Goal: Find specific page/section: Find specific page/section

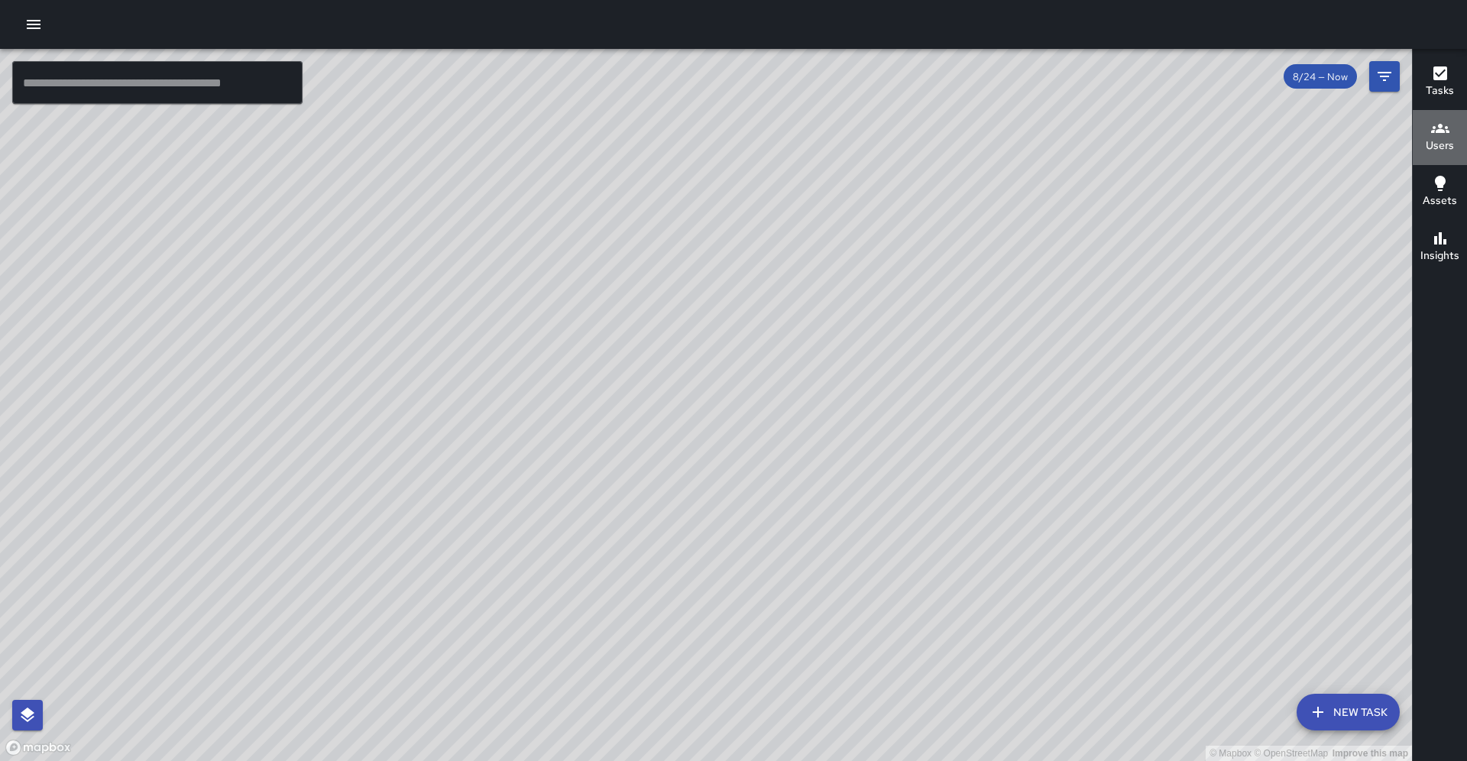
click at [1441, 141] on h6 "Users" at bounding box center [1439, 145] width 28 height 17
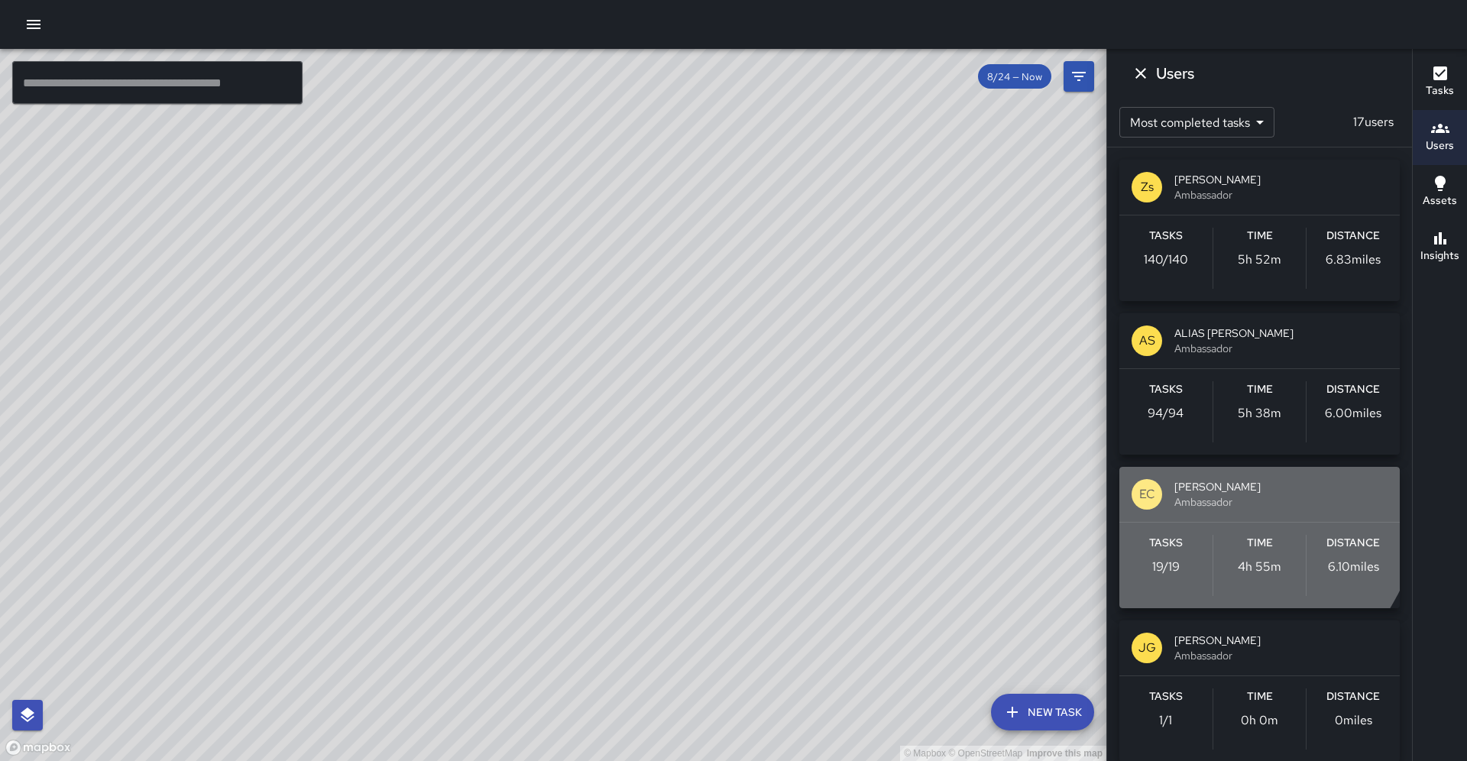
click at [1192, 487] on span "[PERSON_NAME]" at bounding box center [1280, 486] width 213 height 15
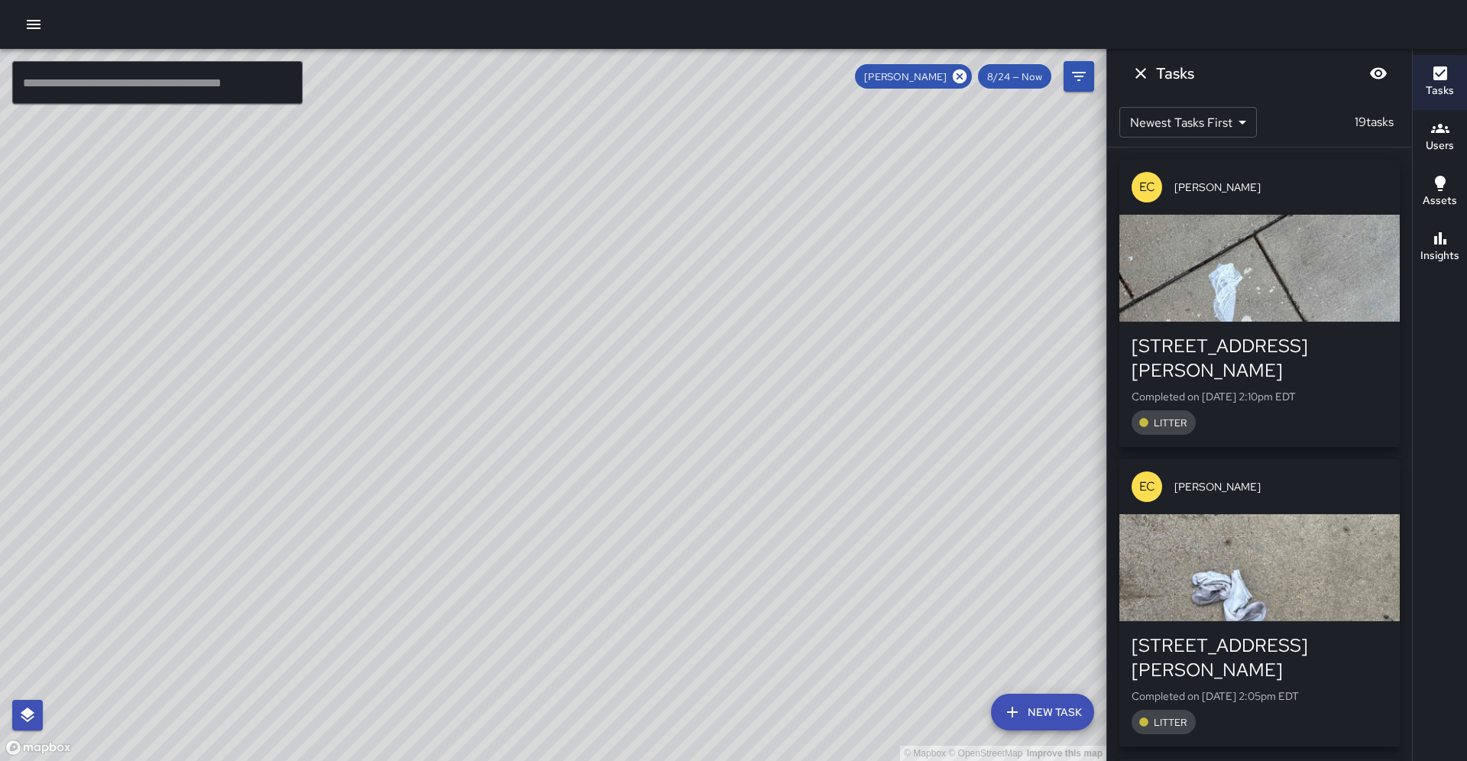
click at [1192, 487] on div "EC [PERSON_NAME]" at bounding box center [1259, 486] width 280 height 55
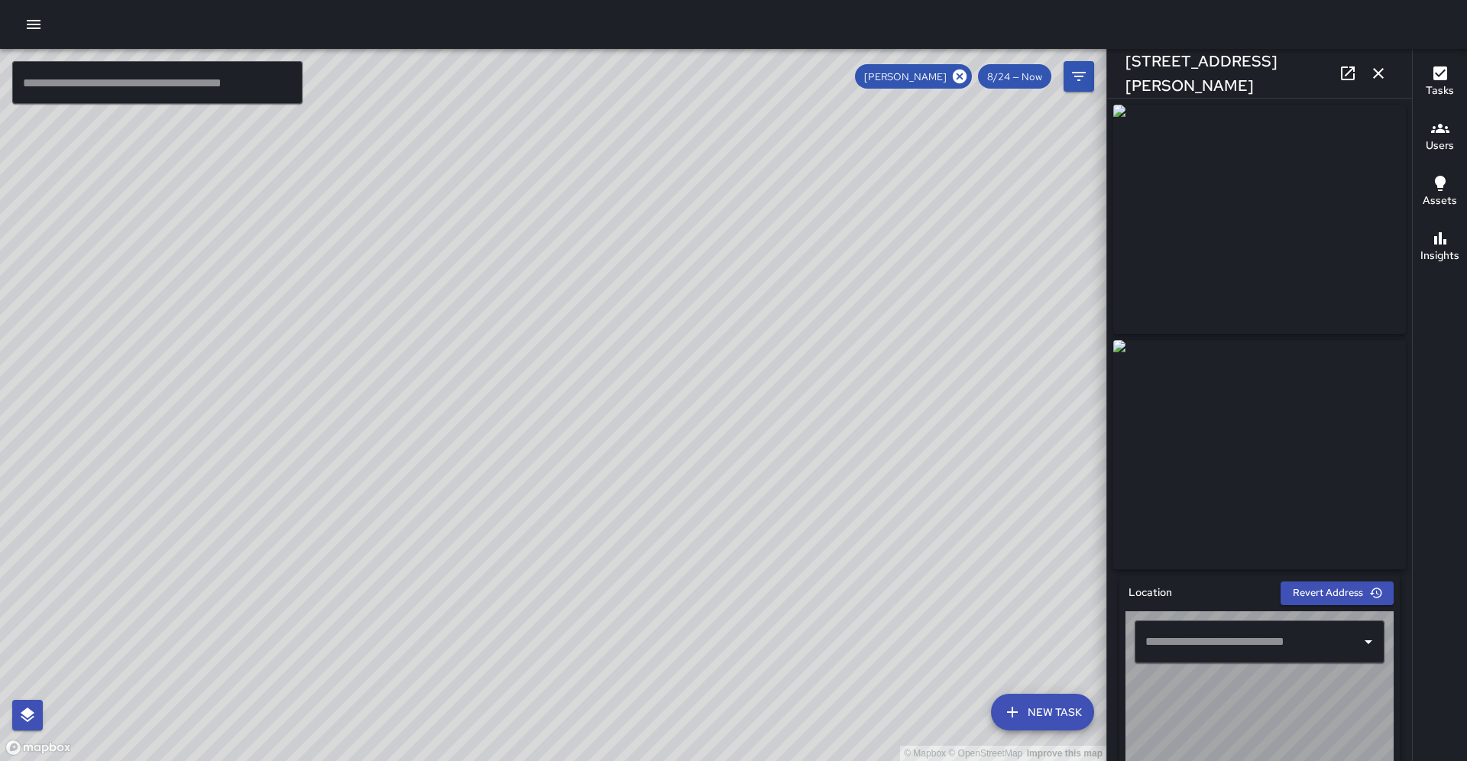
type input "**********"
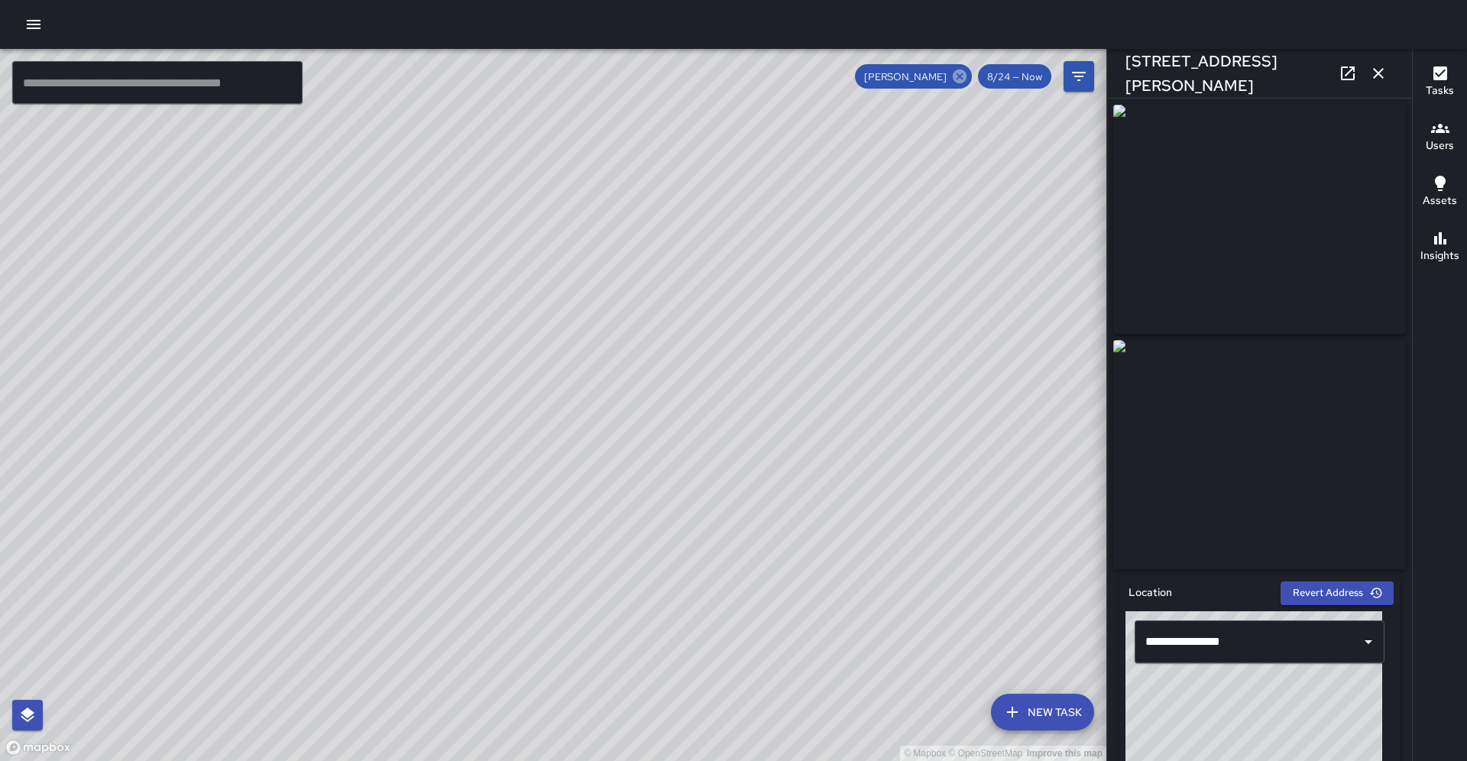
click at [962, 80] on icon at bounding box center [960, 77] width 14 height 14
click at [1373, 80] on icon "button" at bounding box center [1378, 73] width 18 height 18
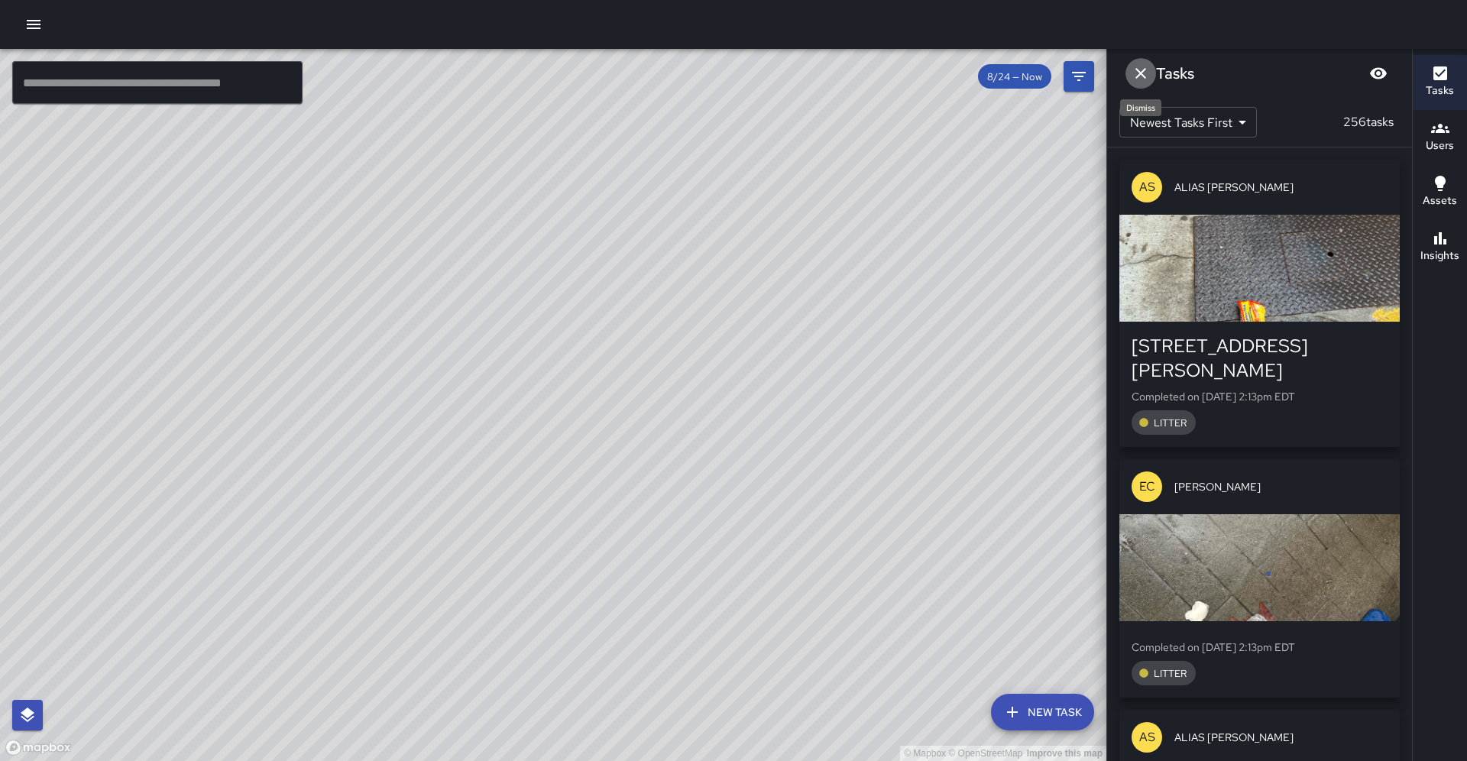
click at [1140, 80] on icon "Dismiss" at bounding box center [1140, 73] width 18 height 18
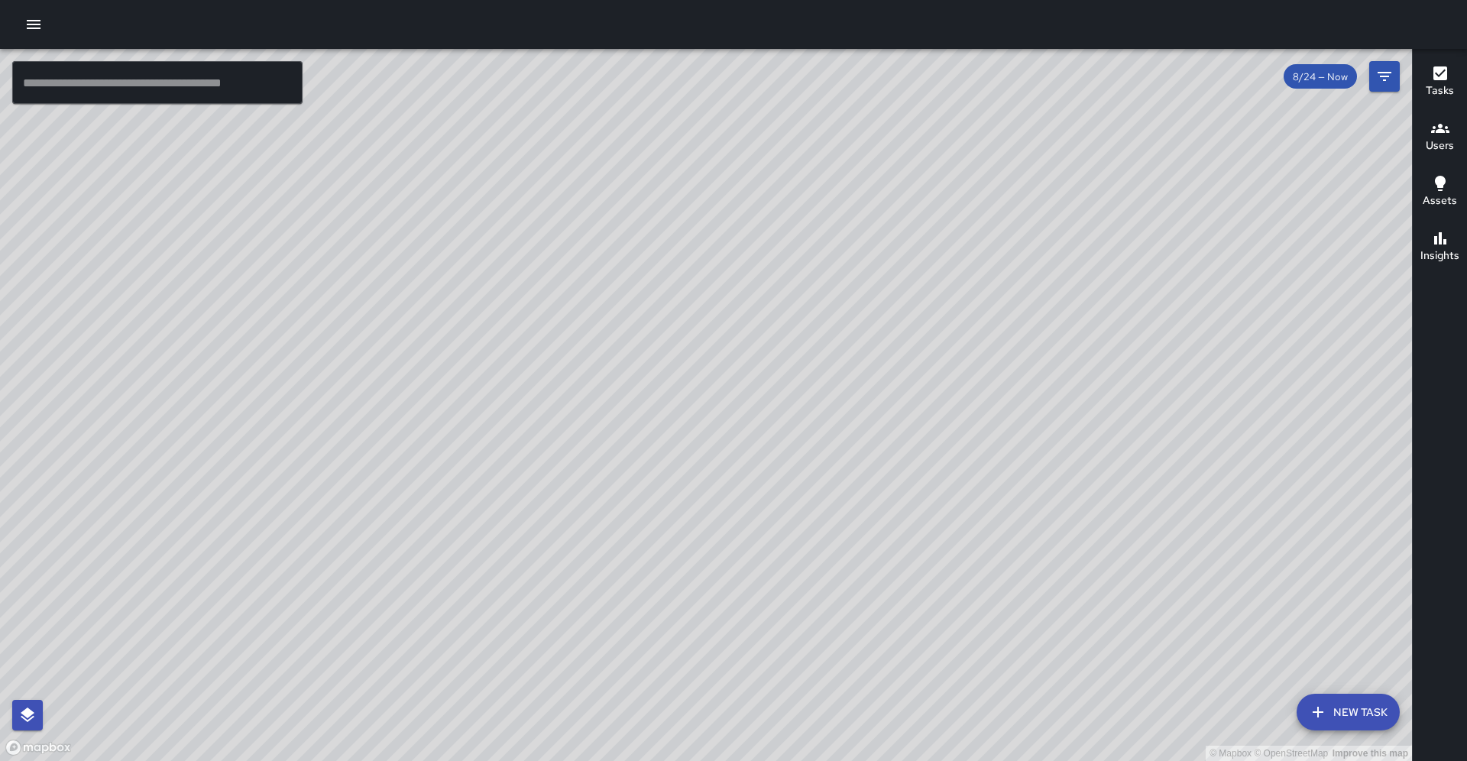
drag, startPoint x: 1125, startPoint y: 185, endPoint x: 843, endPoint y: 64, distance: 307.3
click at [843, 64] on div "© Mapbox © OpenStreetMap Improve this map" at bounding box center [706, 405] width 1412 height 712
drag, startPoint x: 526, startPoint y: 224, endPoint x: 532, endPoint y: 208, distance: 17.2
click at [532, 208] on div "© Mapbox © OpenStreetMap Improve this map" at bounding box center [706, 405] width 1412 height 712
drag, startPoint x: 435, startPoint y: 243, endPoint x: 433, endPoint y: 232, distance: 10.9
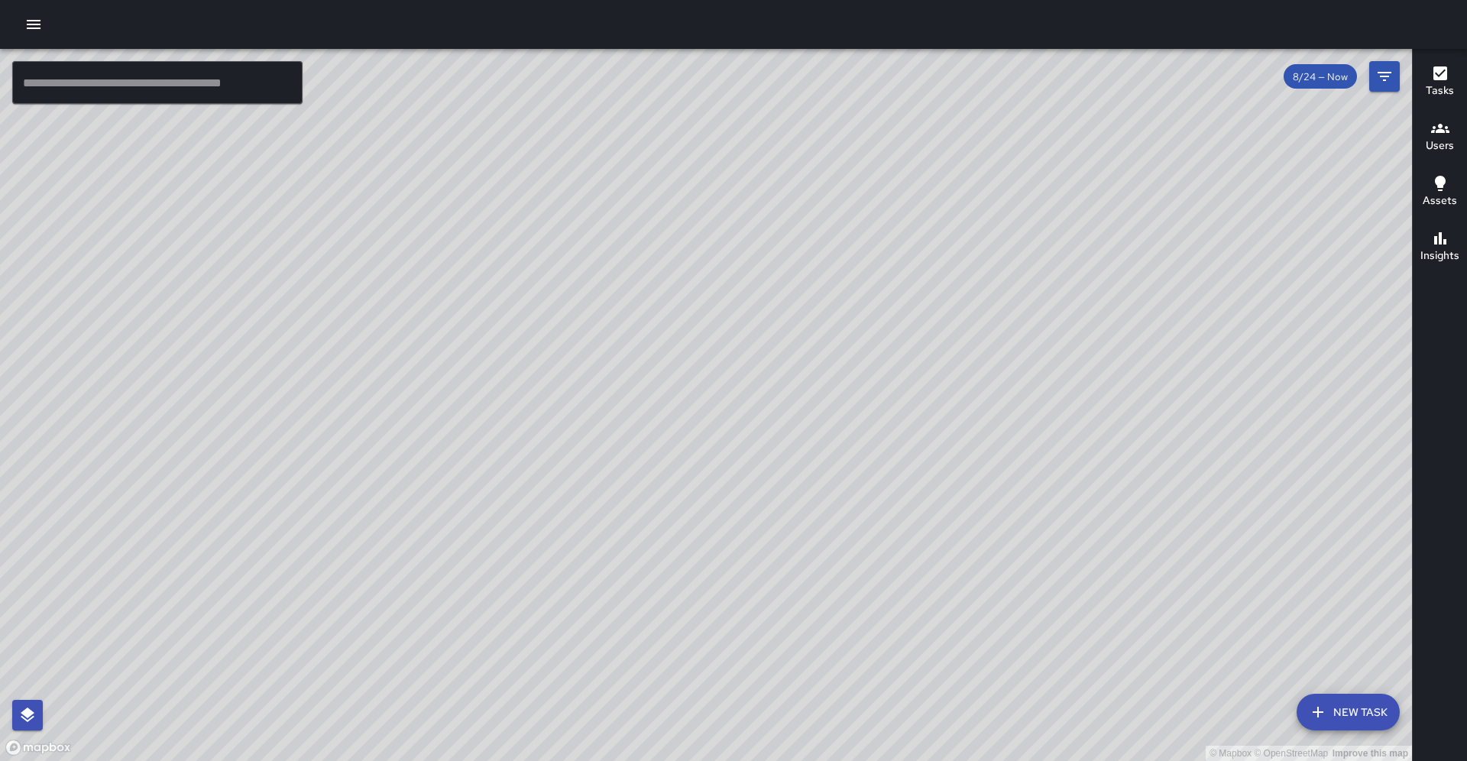
click at [433, 232] on div "© Mapbox © OpenStreetMap Improve this map" at bounding box center [706, 405] width 1412 height 712
drag, startPoint x: 433, startPoint y: 232, endPoint x: 430, endPoint y: 170, distance: 62.7
click at [430, 170] on div "© Mapbox © OpenStreetMap Improve this map" at bounding box center [706, 405] width 1412 height 712
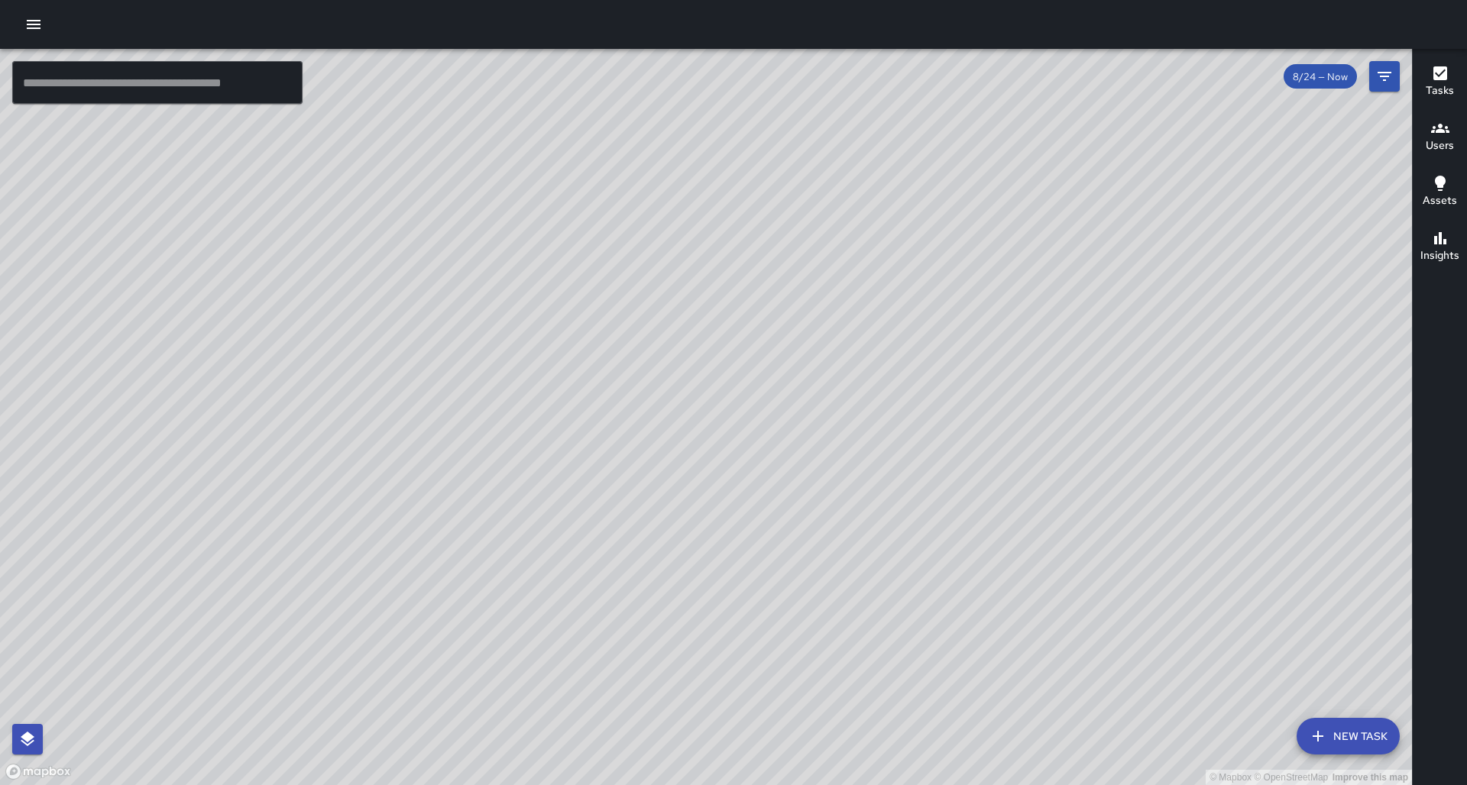
drag, startPoint x: 1127, startPoint y: 479, endPoint x: 1035, endPoint y: 492, distance: 93.3
click at [1035, 492] on div "© Mapbox © OpenStreetMap Improve this map" at bounding box center [706, 417] width 1412 height 736
drag, startPoint x: 1030, startPoint y: 493, endPoint x: 998, endPoint y: 508, distance: 34.5
click at [998, 508] on div "© Mapbox © OpenStreetMap Improve this map" at bounding box center [706, 417] width 1412 height 736
